Goal: Information Seeking & Learning: Understand process/instructions

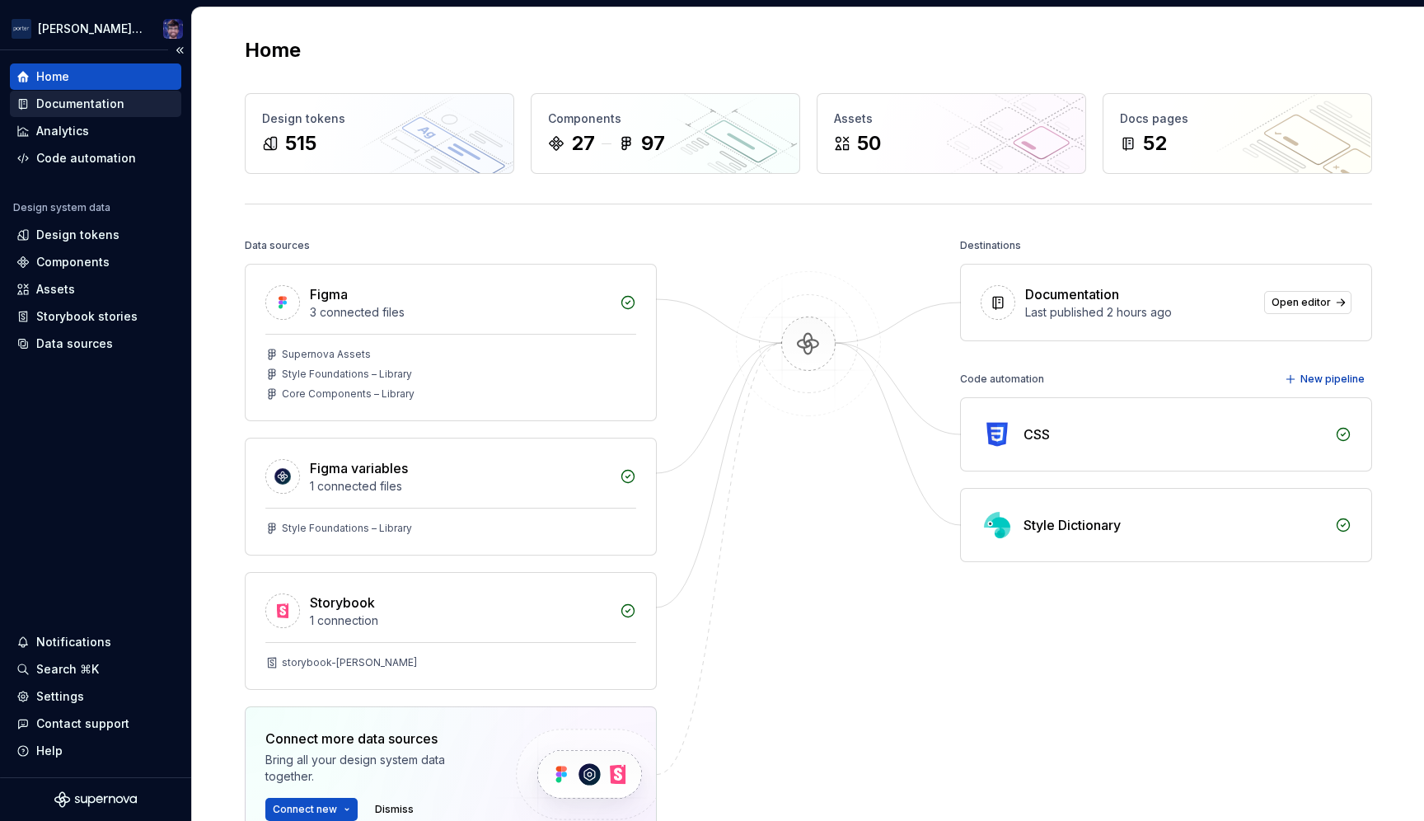
click at [69, 107] on div "Documentation" at bounding box center [80, 104] width 88 height 16
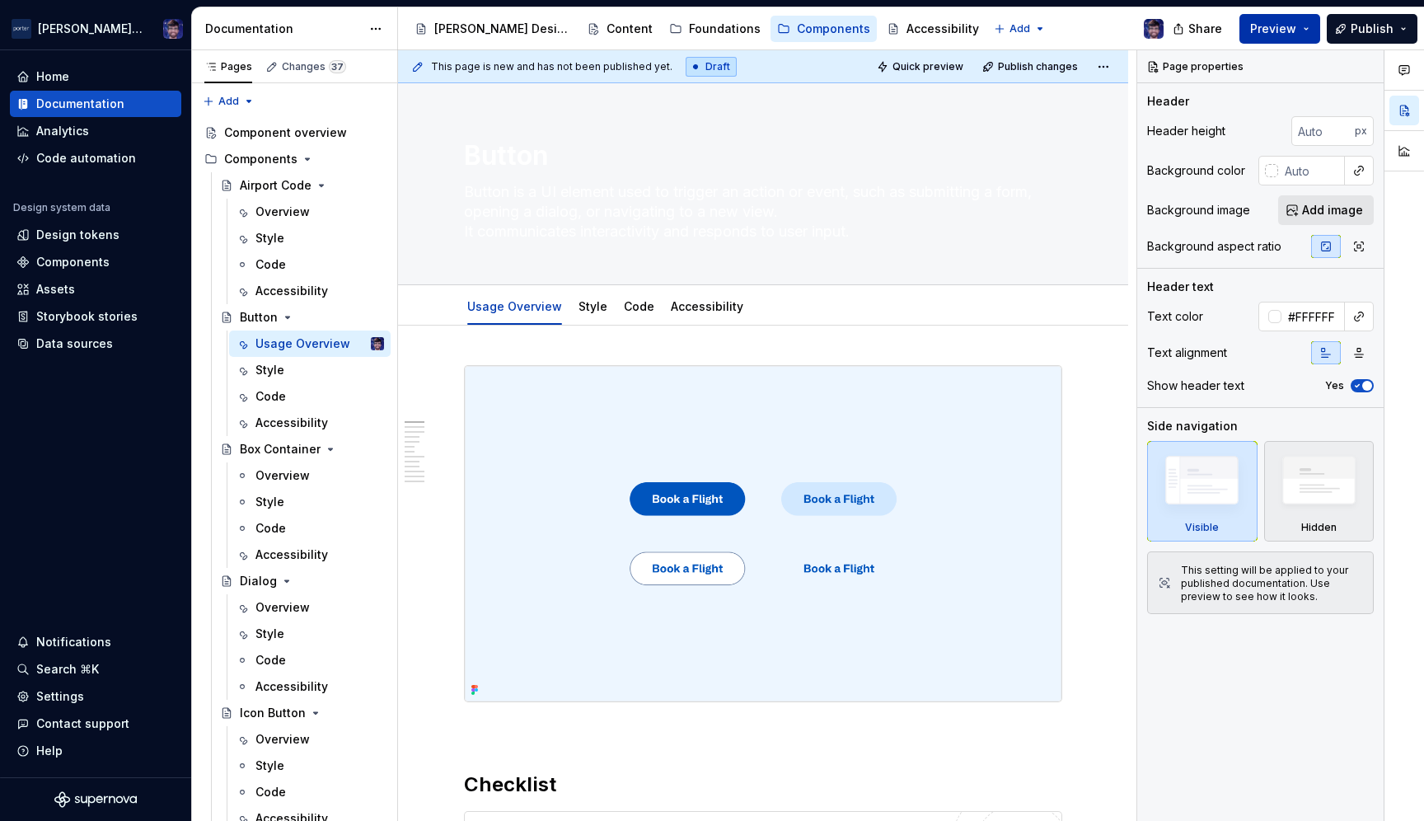
click at [1271, 24] on span "Preview" at bounding box center [1273, 29] width 46 height 16
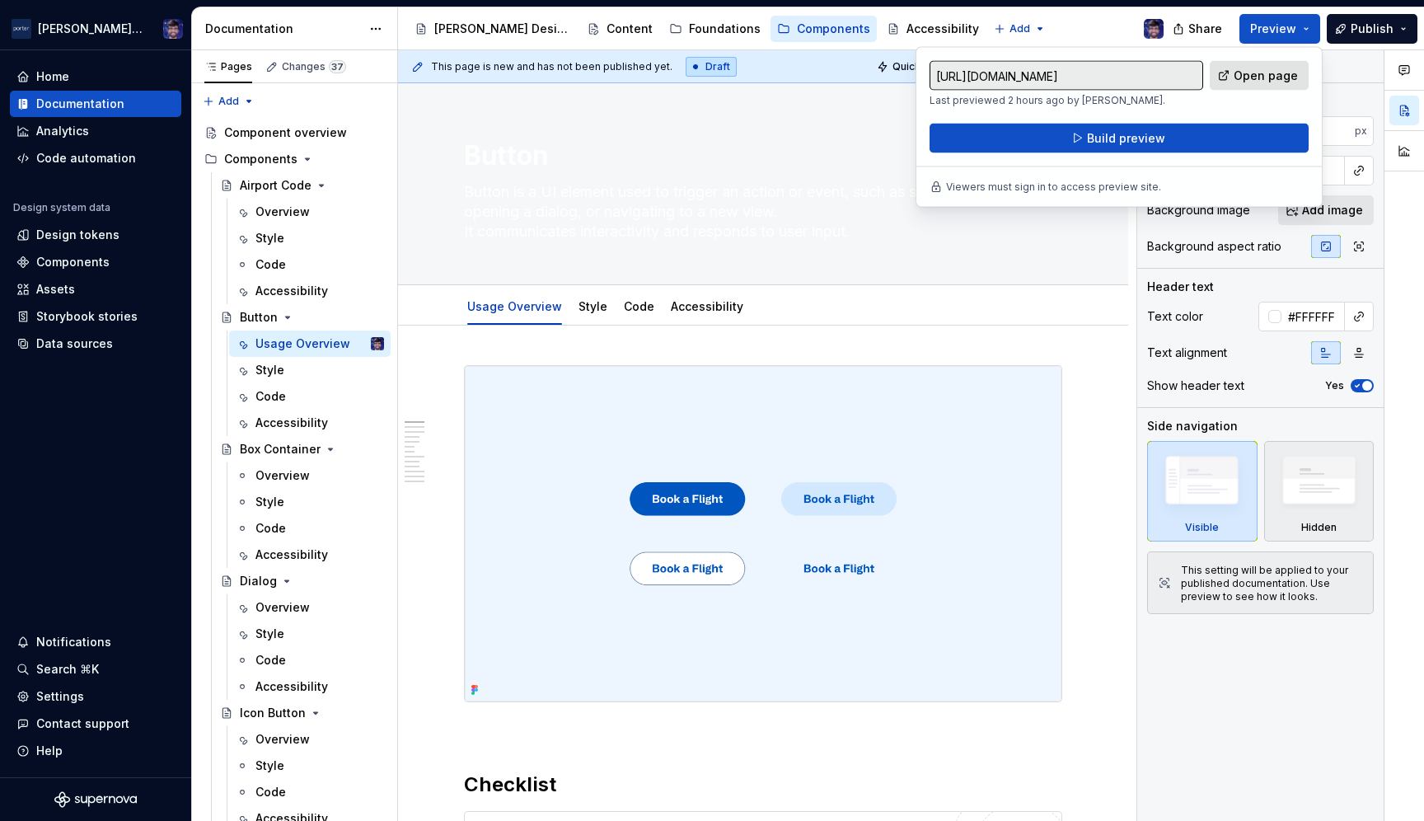
click at [1262, 77] on span "Open page" at bounding box center [1266, 76] width 64 height 16
type textarea "*"
